Goal: Participate in discussion

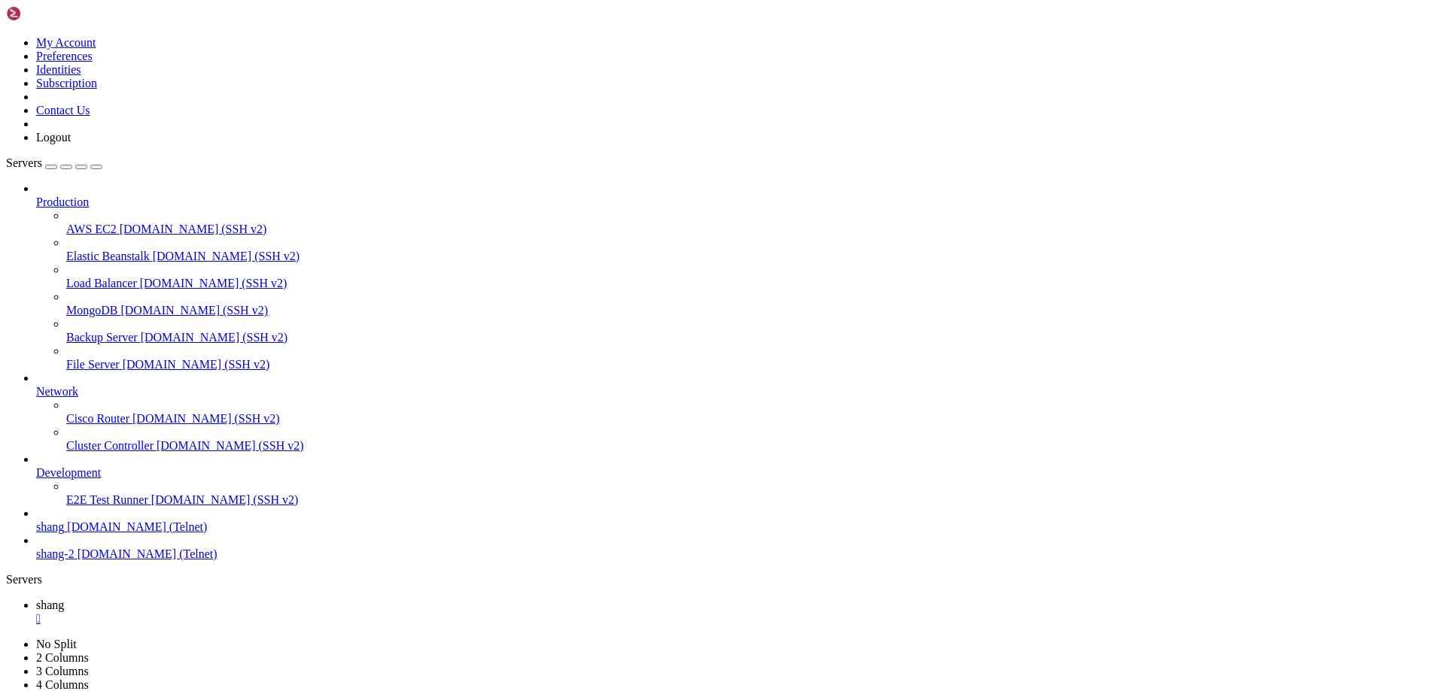
scroll to position [14, 3]
click at [120, 223] on span "[DOMAIN_NAME] (SSH v2)" at bounding box center [193, 229] width 147 height 13
click at [64, 599] on span "shang" at bounding box center [50, 605] width 28 height 13
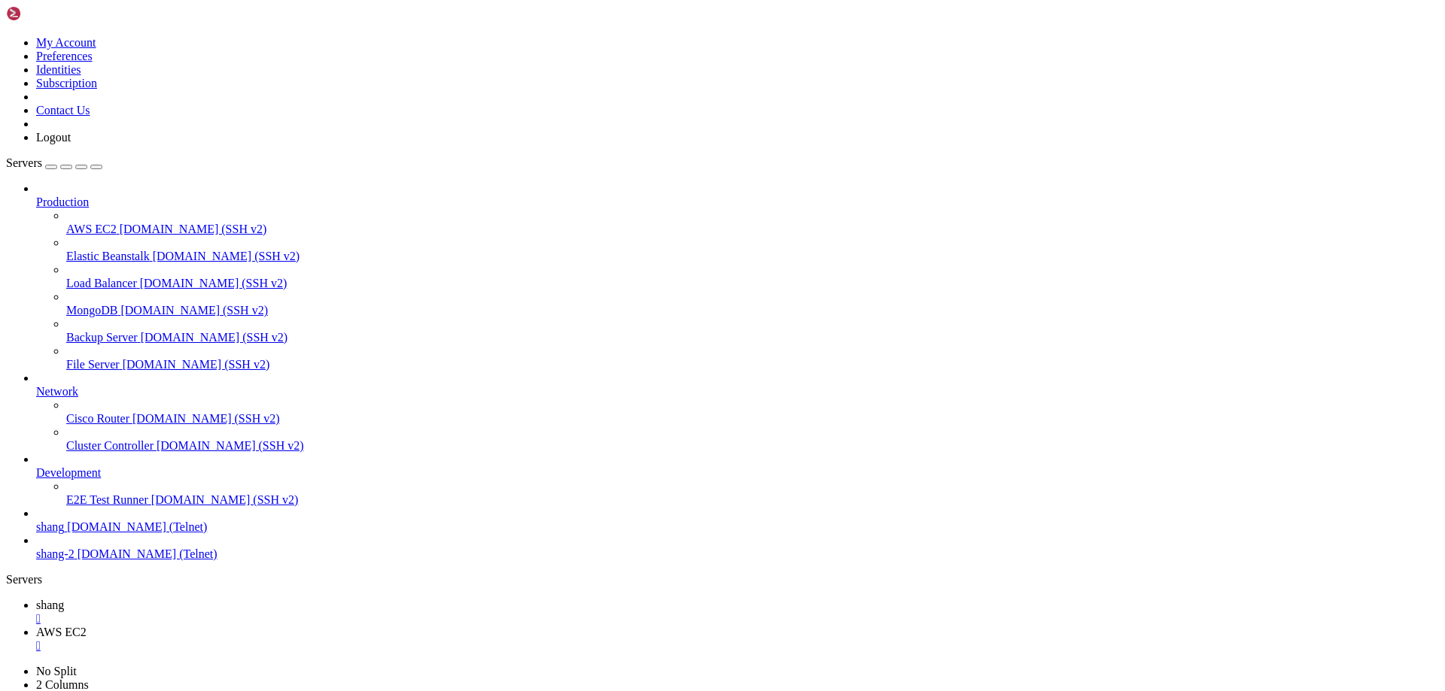
drag, startPoint x: 56, startPoint y: 1396, endPoint x: 400, endPoint y: 1444, distance: 347.2
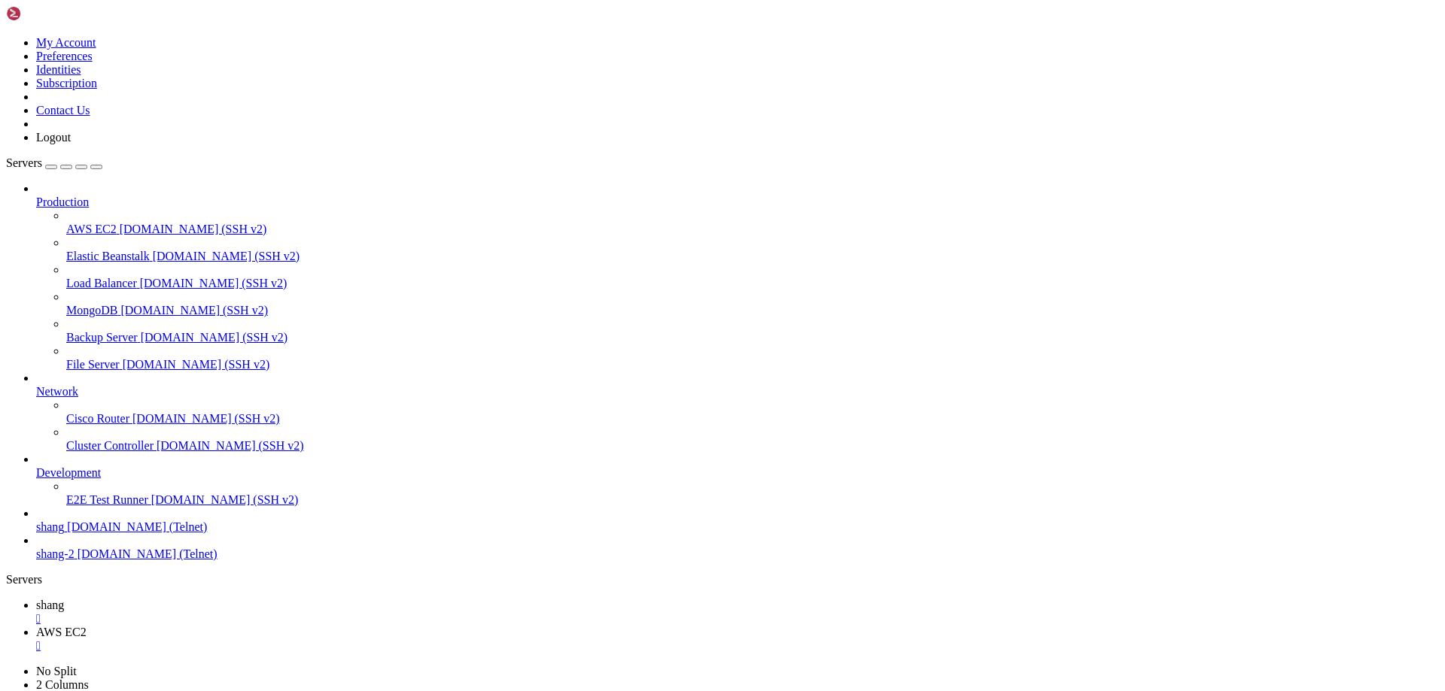
scroll to position [10846, 0]
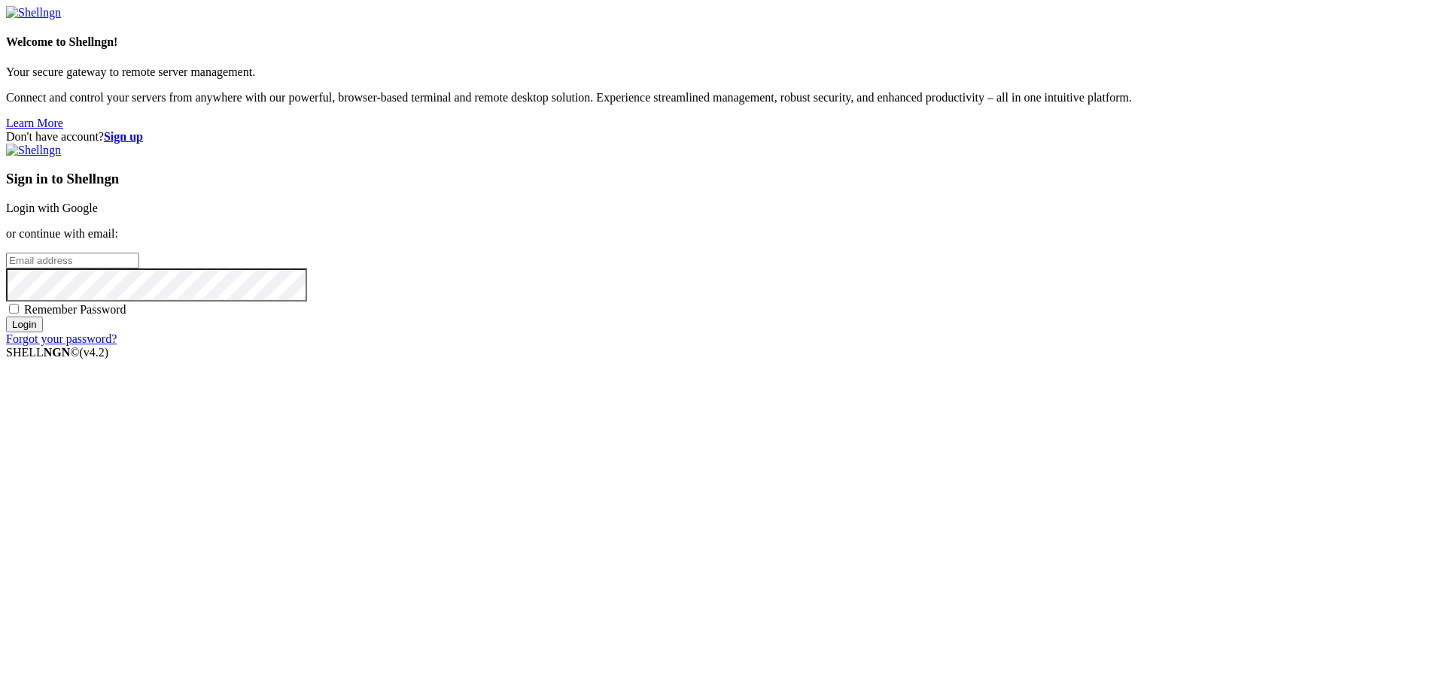
click at [98, 214] on link "Login with Google" at bounding box center [52, 208] width 92 height 13
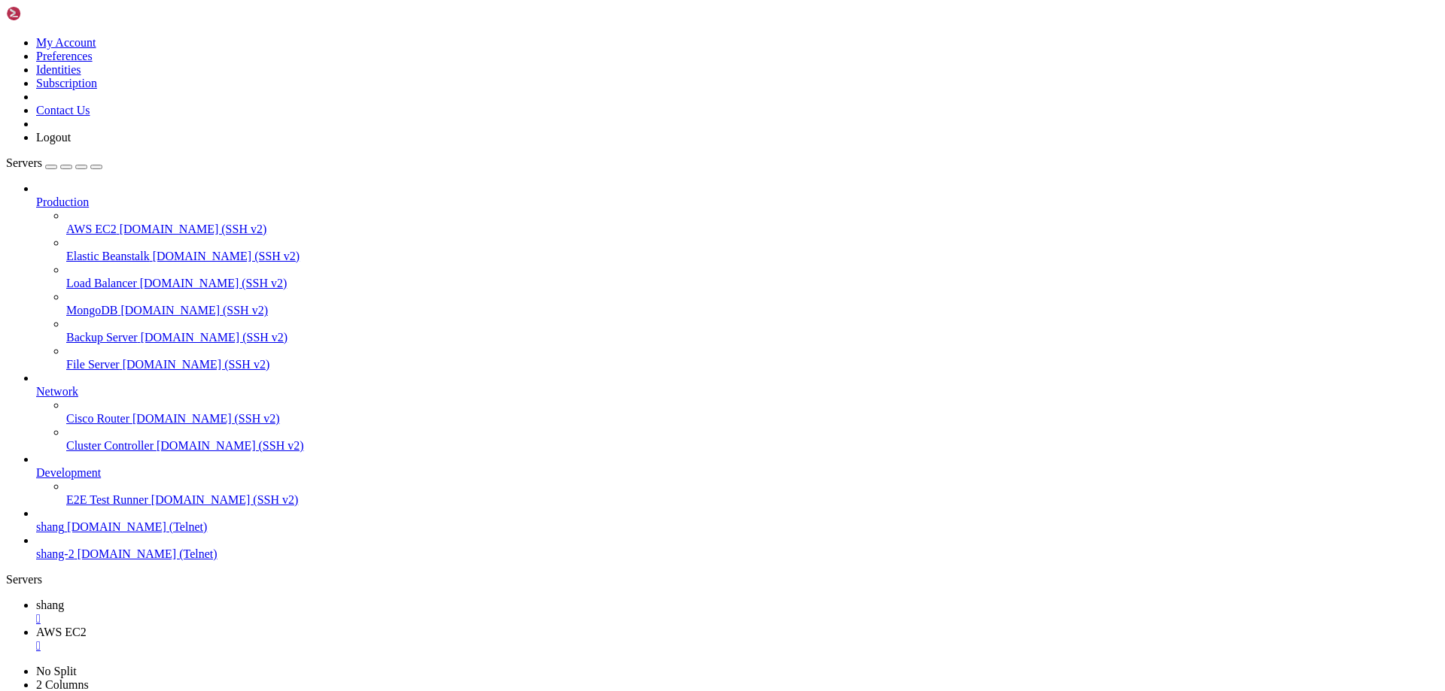
click at [64, 599] on span "shang" at bounding box center [50, 605] width 28 height 13
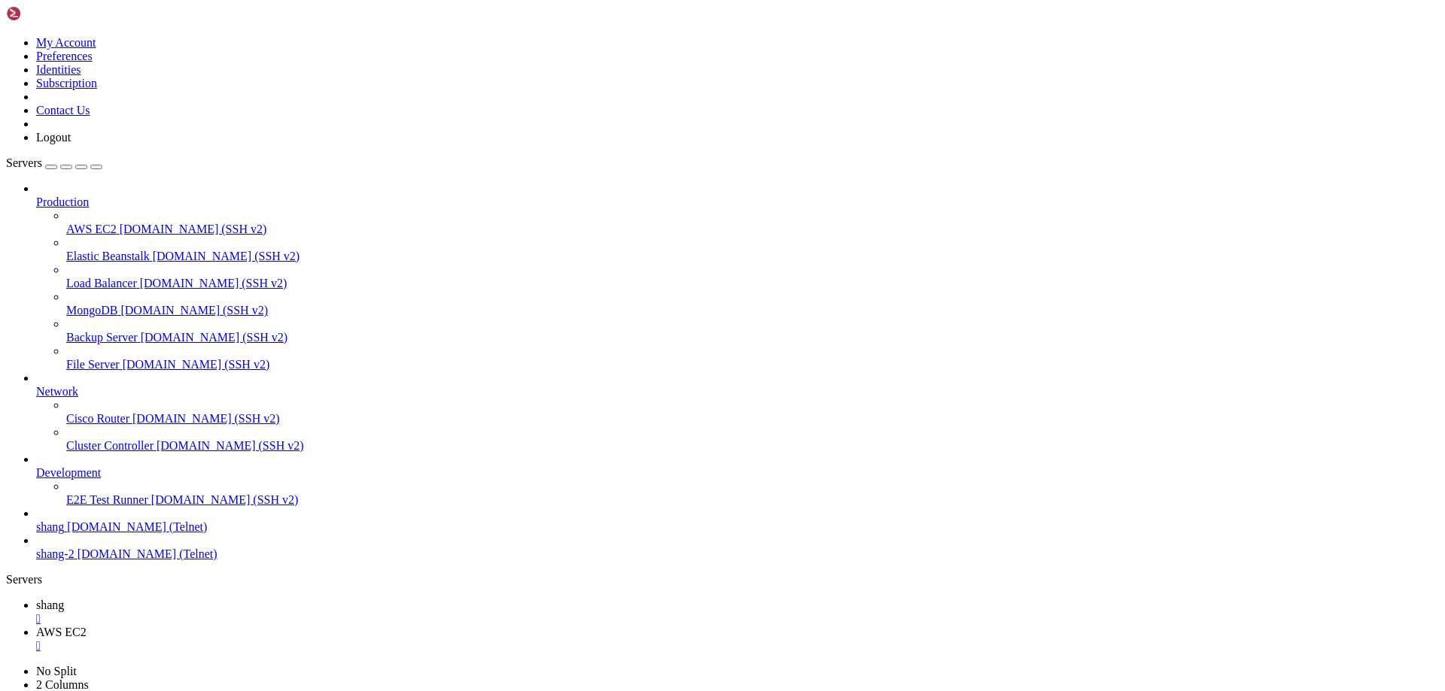
drag, startPoint x: 19, startPoint y: 973, endPoint x: 64, endPoint y: 973, distance: 45.1
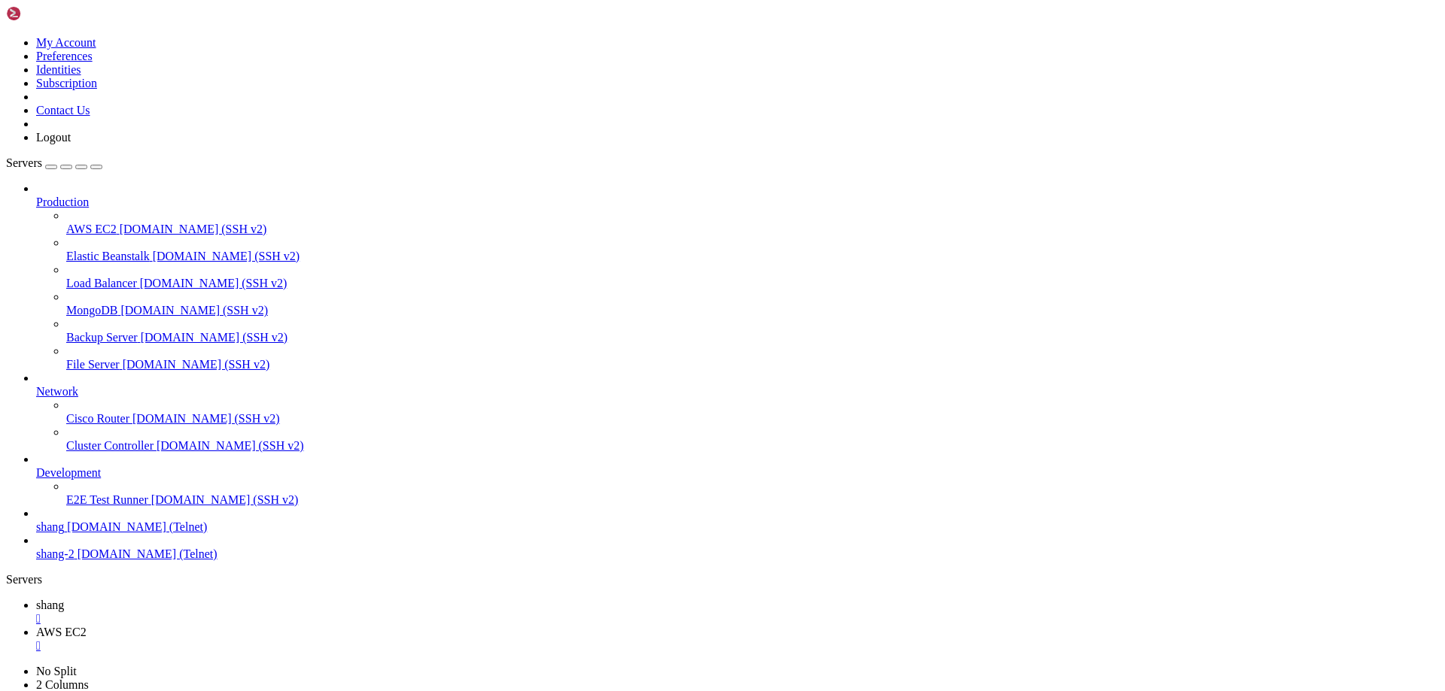
scroll to position [16647, 0]
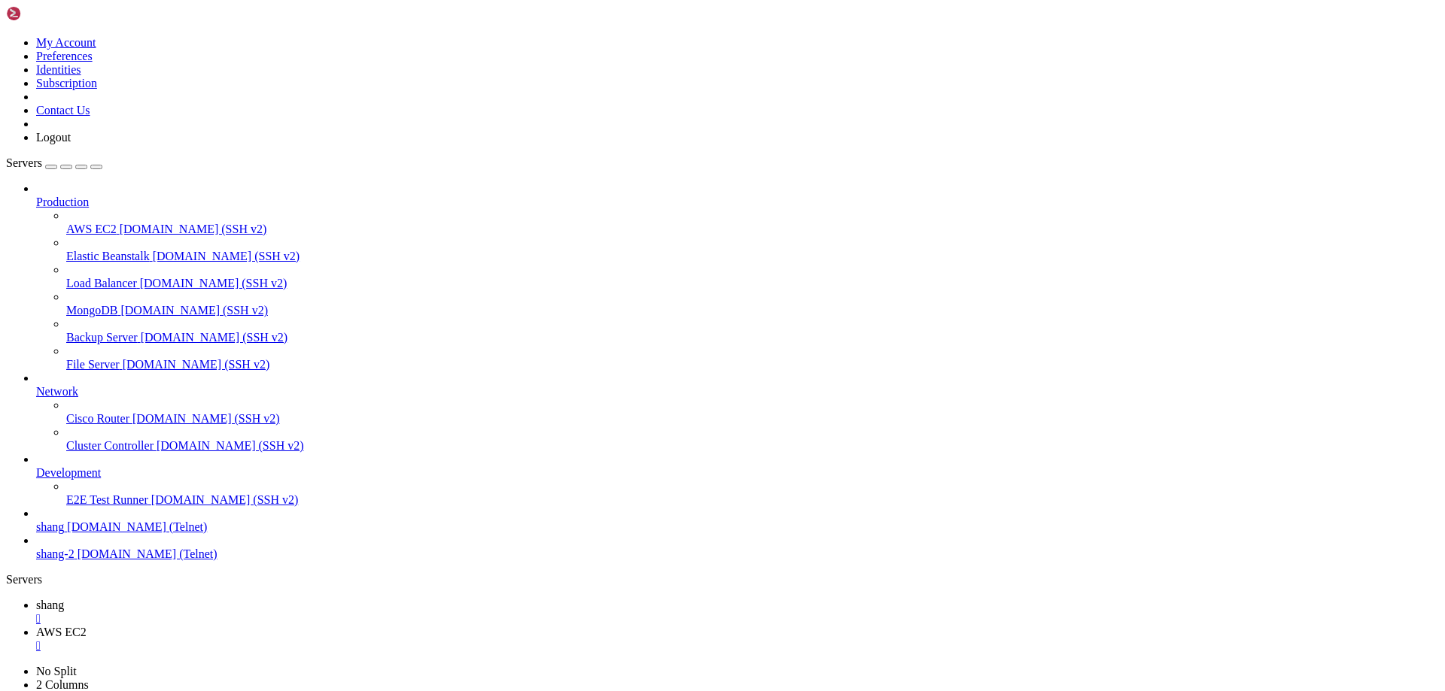
scroll to position [17459, 0]
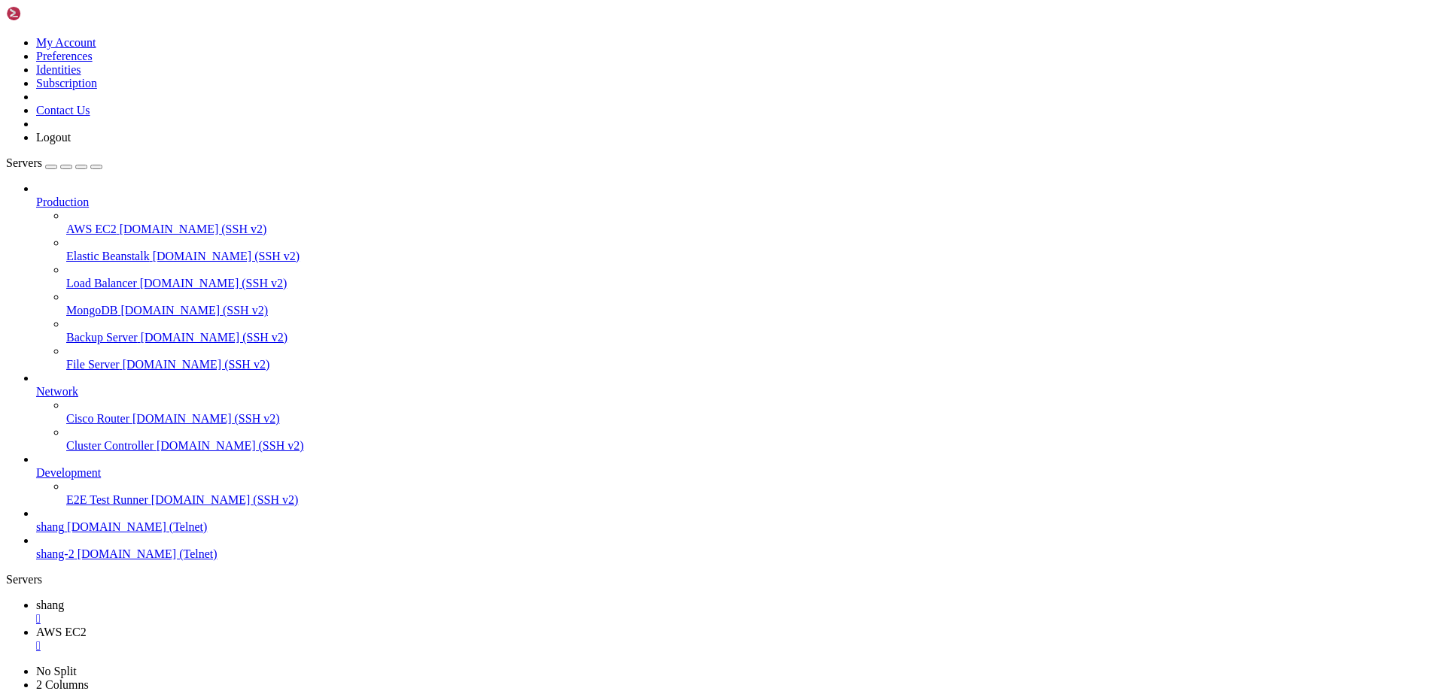
scroll to position [19603, 0]
drag, startPoint x: 278, startPoint y: 1436, endPoint x: 351, endPoint y: 1433, distance: 73.8
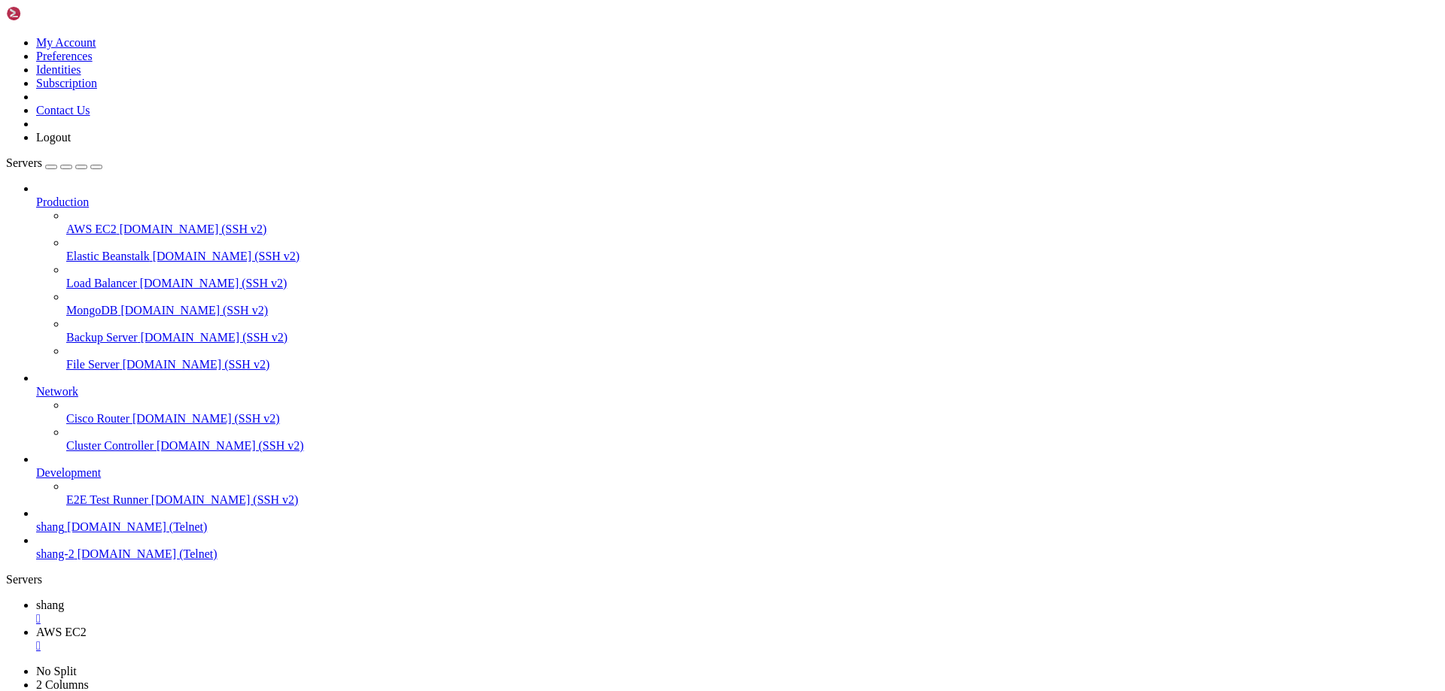
scroll to position [19649, 0]
drag, startPoint x: 99, startPoint y: 1232, endPoint x: 297, endPoint y: 1226, distance: 197.9
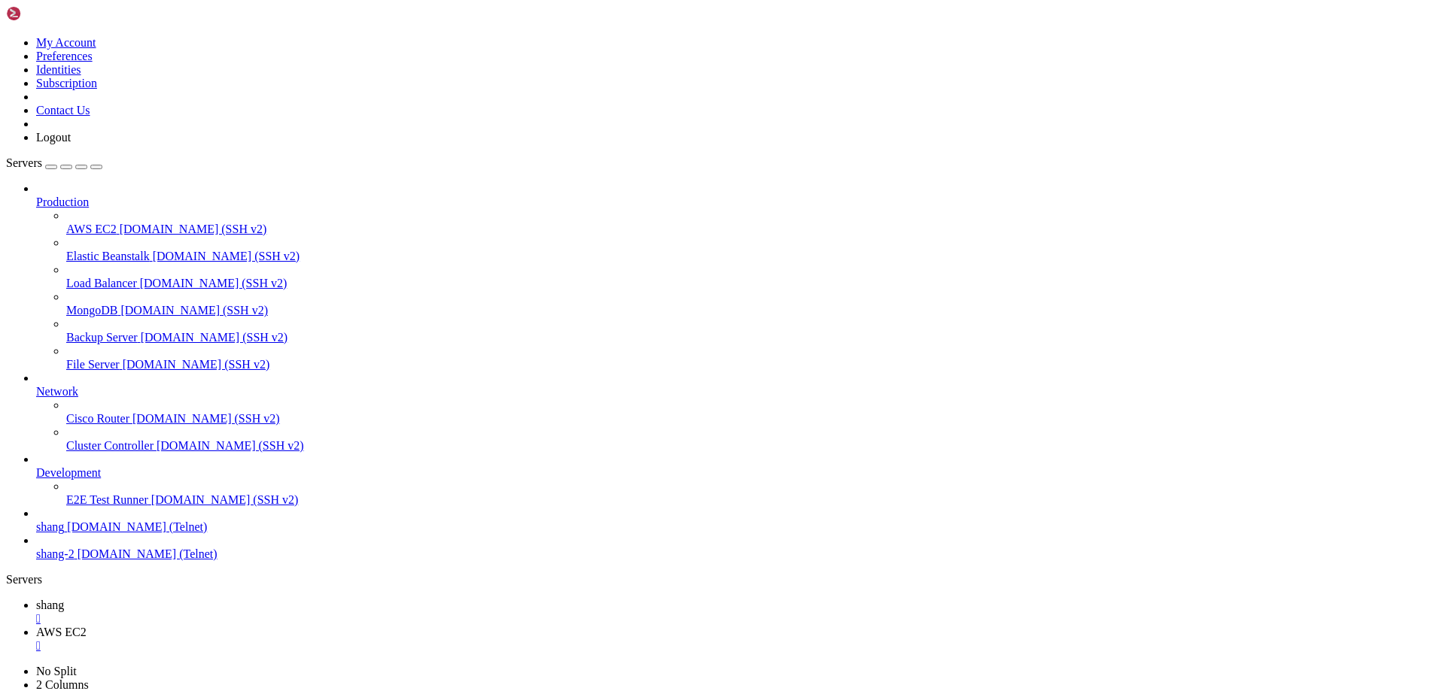
drag, startPoint x: 1259, startPoint y: 1456, endPoint x: 1438, endPoint y: 1576, distance: 215.1
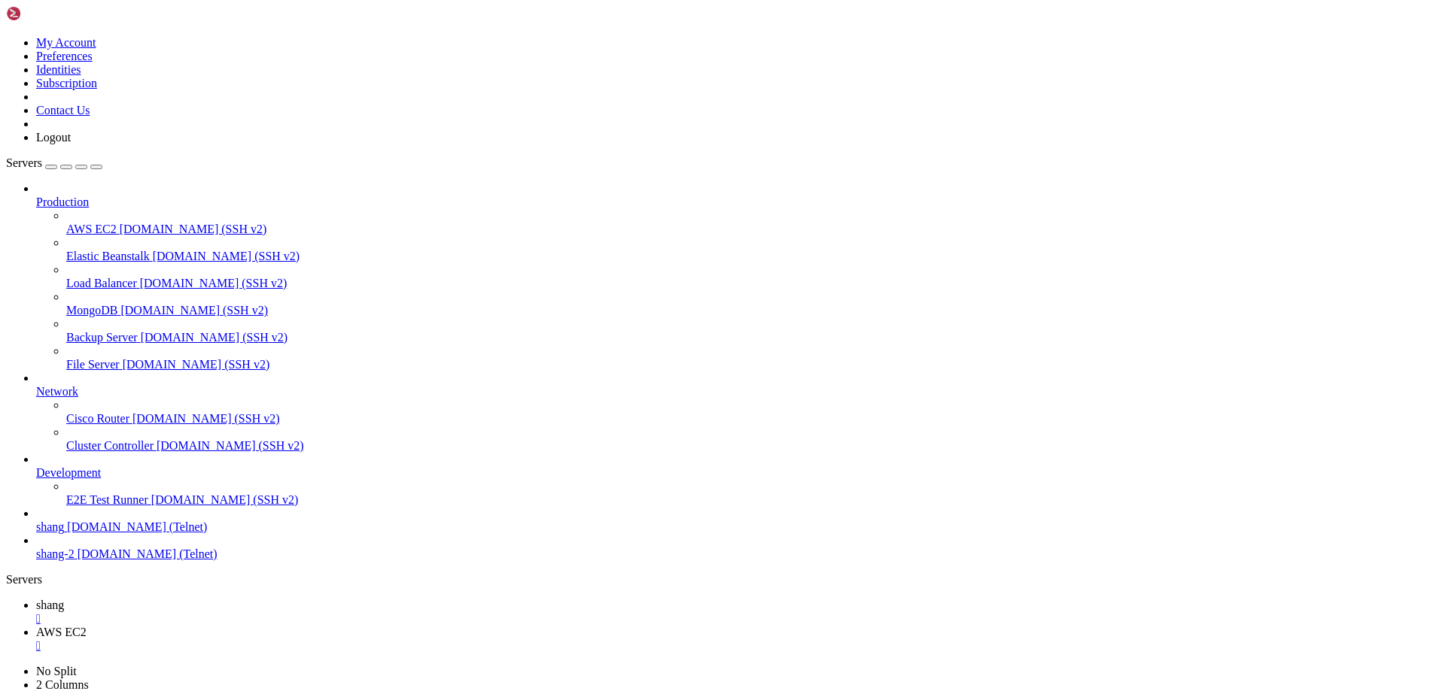
scroll to position [22278, 0]
drag, startPoint x: 328, startPoint y: 13, endPoint x: 336, endPoint y: 11, distance: 8.6
click at [87, 626] on span "AWS EC2" at bounding box center [61, 632] width 50 height 13
